Goal: Task Accomplishment & Management: Use online tool/utility

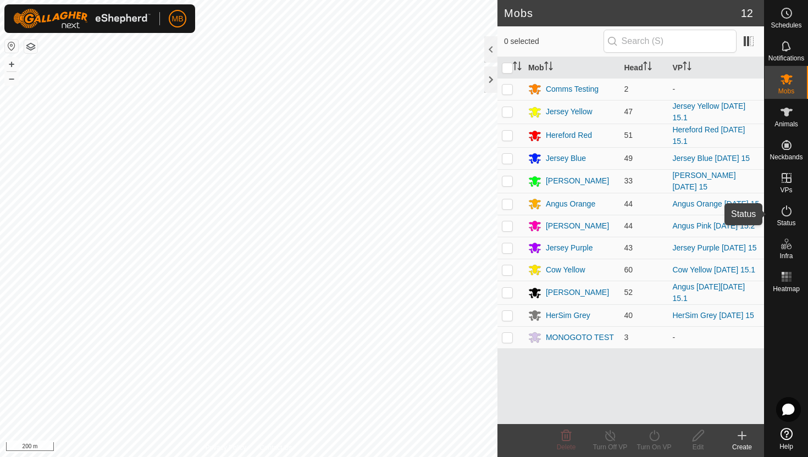
click at [789, 208] on icon at bounding box center [787, 211] width 10 height 11
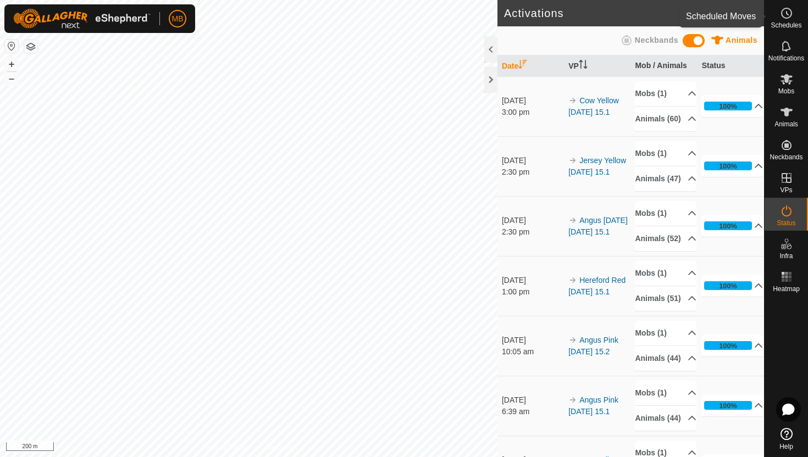
click at [789, 13] on icon at bounding box center [786, 13] width 13 height 13
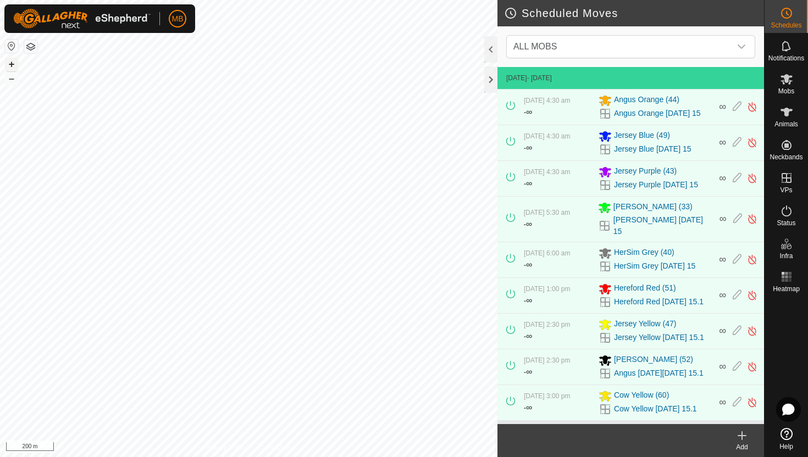
click at [6, 63] on button "+" at bounding box center [11, 64] width 13 height 13
click at [782, 81] on icon at bounding box center [787, 79] width 12 height 10
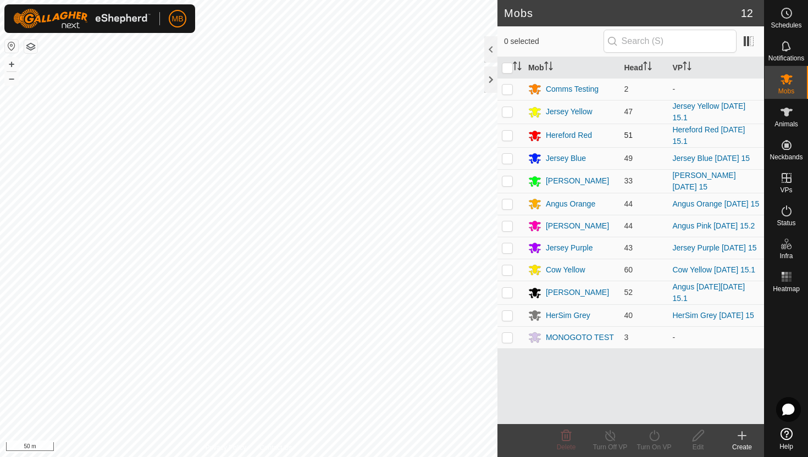
click at [506, 136] on p-checkbox at bounding box center [507, 135] width 11 height 9
checkbox input "true"
click at [654, 435] on icon at bounding box center [655, 435] width 14 height 13
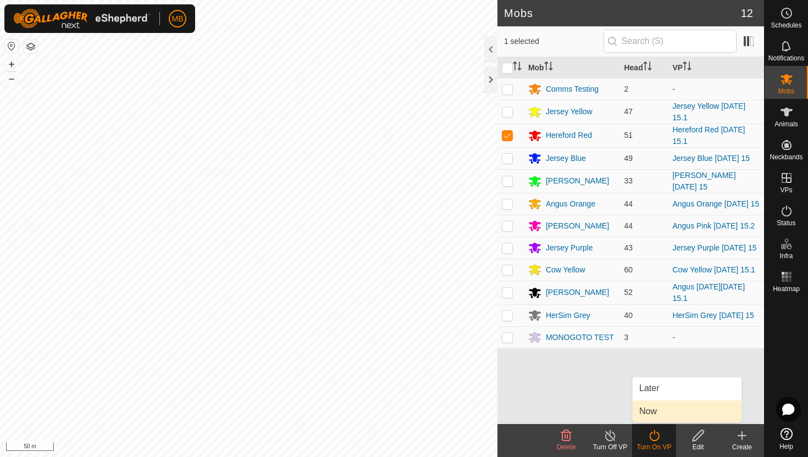
click at [655, 419] on link "Now" at bounding box center [687, 412] width 109 height 22
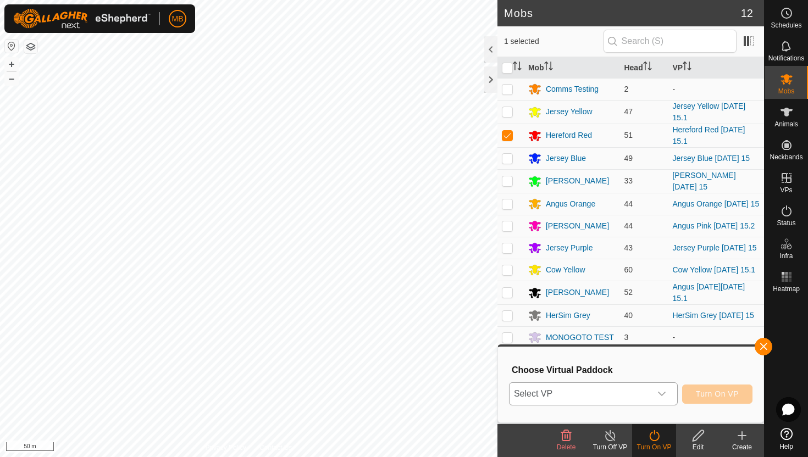
click at [664, 391] on icon "dropdown trigger" at bounding box center [661, 394] width 9 height 9
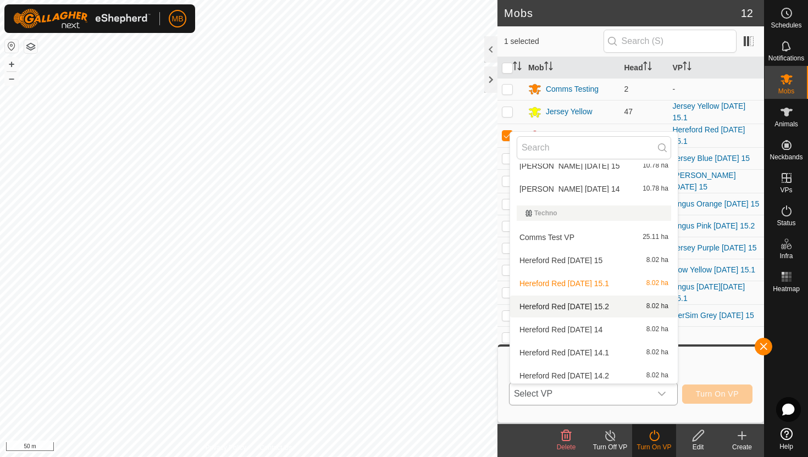
scroll to position [393, 0]
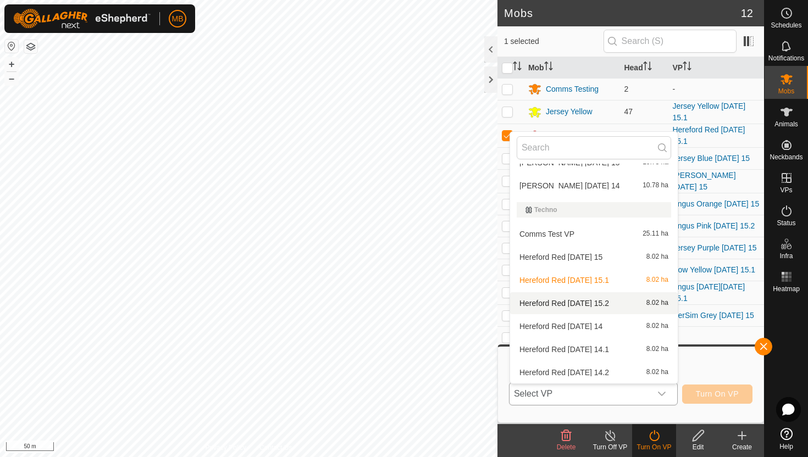
click at [597, 300] on li "Hereford Red Friday 15.2 8.02 ha" at bounding box center [594, 303] width 168 height 22
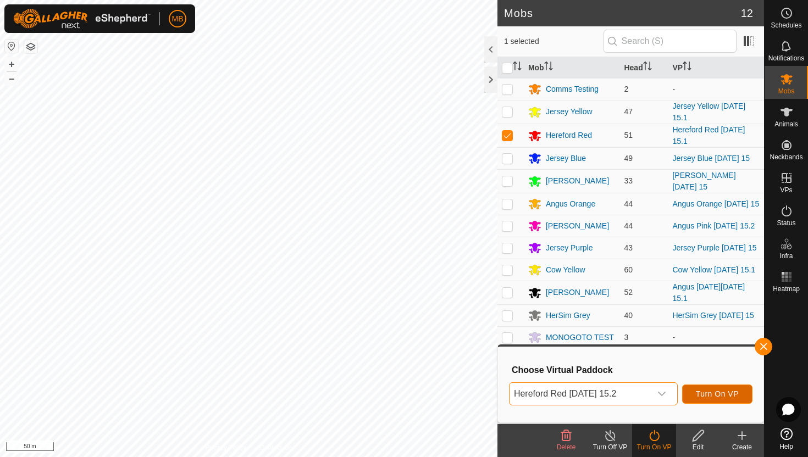
click at [710, 394] on span "Turn On VP" at bounding box center [717, 394] width 43 height 9
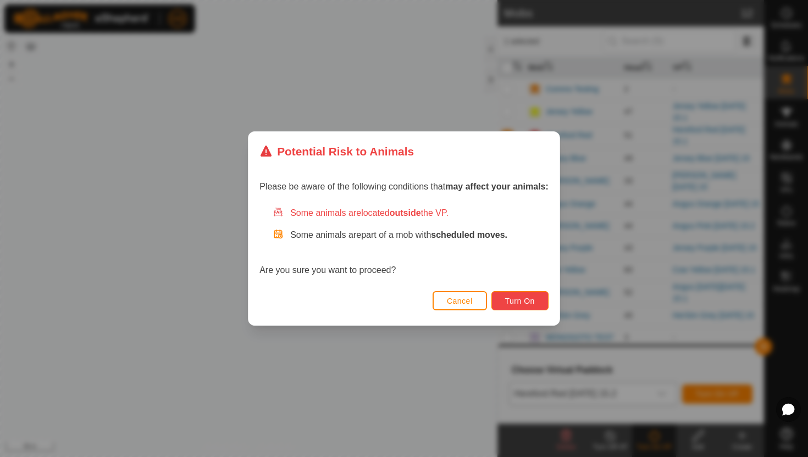
click at [536, 301] on button "Turn On" at bounding box center [519, 300] width 57 height 19
